Goal: Task Accomplishment & Management: Use online tool/utility

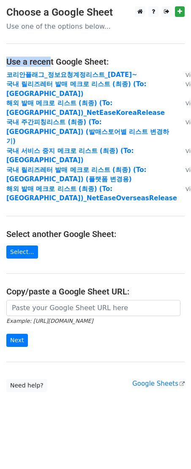
drag, startPoint x: 82, startPoint y: 56, endPoint x: 49, endPoint y: 57, distance: 33.8
click at [49, 57] on main "Choose a Google Sheet Use one of the options below... Use a recent Google Sheet…" at bounding box center [95, 199] width 191 height 386
click at [82, 52] on main "Choose a Google Sheet Use one of the options below... Use a recent Google Sheet…" at bounding box center [95, 199] width 191 height 386
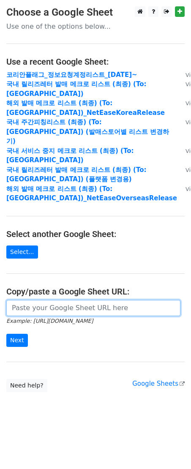
click at [88, 300] on input "url" at bounding box center [93, 308] width 174 height 16
paste input "https://docs.google.com/spreadsheets/d/1zHRrkbtNK-N85trohsgGwBJgNm0DuTbeEASZARr…"
type input "https://docs.google.com/spreadsheets/d/1zHRrkbtNK-N85trohsgGwBJgNm0DuTbeEASZARr…"
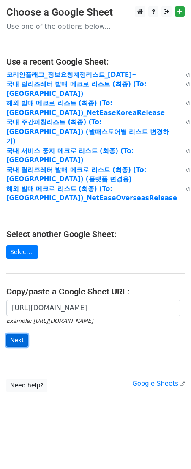
click at [7, 334] on input "Next" at bounding box center [17, 340] width 22 height 13
click at [137, 229] on h4 "Select another Google Sheet:" at bounding box center [95, 234] width 178 height 10
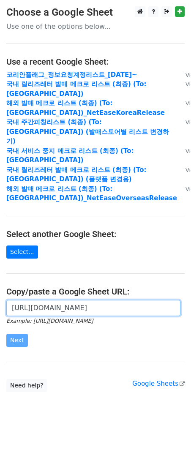
click at [93, 300] on input "https://docs.google.com/spreadsheets/d/1zHRrkbtNK-N85trohsgGwBJgNm0DuTbeEASZARr…" at bounding box center [93, 308] width 174 height 16
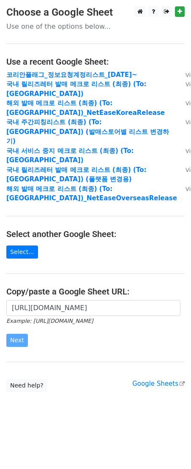
click at [43, 270] on main "Choose a Google Sheet Use one of the options below... Use a recent Google Sheet…" at bounding box center [95, 199] width 191 height 386
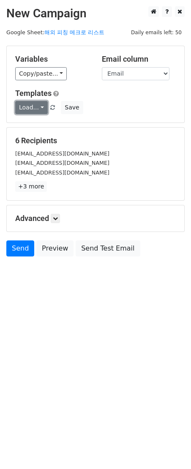
click at [35, 110] on link "Load..." at bounding box center [31, 107] width 33 height 13
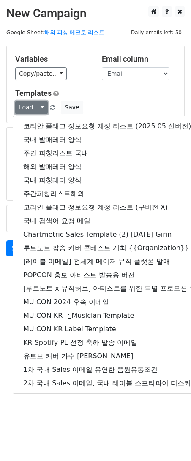
click at [36, 106] on link "Load..." at bounding box center [31, 107] width 33 height 13
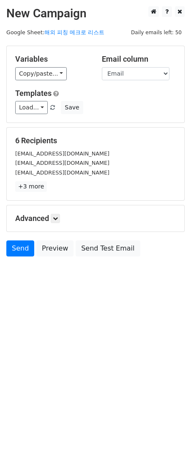
click at [45, 192] on p "+3 more" at bounding box center [95, 186] width 160 height 11
click at [31, 190] on link "+3 more" at bounding box center [31, 186] width 32 height 11
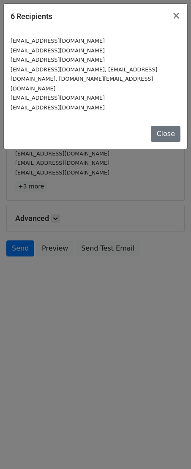
click at [166, 134] on div "Close" at bounding box center [95, 134] width 183 height 30
click at [167, 126] on button "Close" at bounding box center [166, 134] width 30 height 16
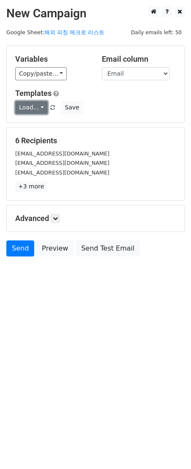
click at [38, 109] on link "Load..." at bounding box center [31, 107] width 33 height 13
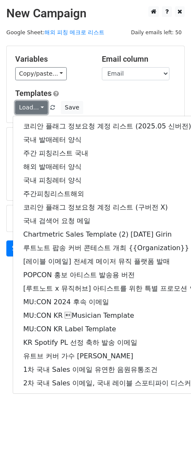
click at [24, 111] on link "Load..." at bounding box center [31, 107] width 33 height 13
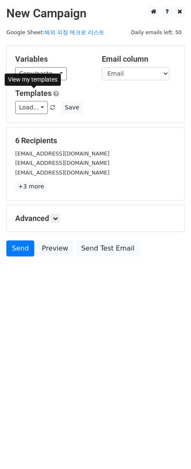
click at [31, 81] on div "Variables Copy/paste... {{Name}} {{Email}} {{Company}} {{cc}} {{bcc}} Email col…" at bounding box center [95, 84] width 177 height 76
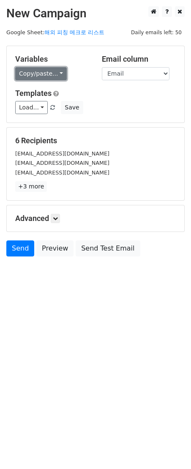
click at [36, 76] on link "Copy/paste..." at bounding box center [41, 73] width 52 height 13
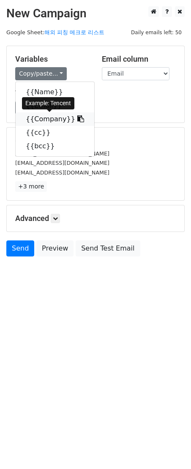
click at [54, 121] on link "{{Company}}" at bounding box center [55, 119] width 79 height 14
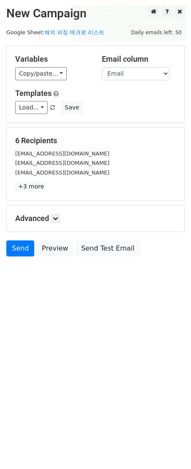
click at [102, 170] on div "[EMAIL_ADDRESS][DOMAIN_NAME]" at bounding box center [95, 173] width 173 height 10
click at [14, 251] on link "Send" at bounding box center [20, 248] width 28 height 16
click at [36, 174] on small "[EMAIL_ADDRESS][DOMAIN_NAME]" at bounding box center [62, 172] width 94 height 6
click at [26, 253] on link "Send" at bounding box center [20, 248] width 28 height 16
